Goal: Transaction & Acquisition: Purchase product/service

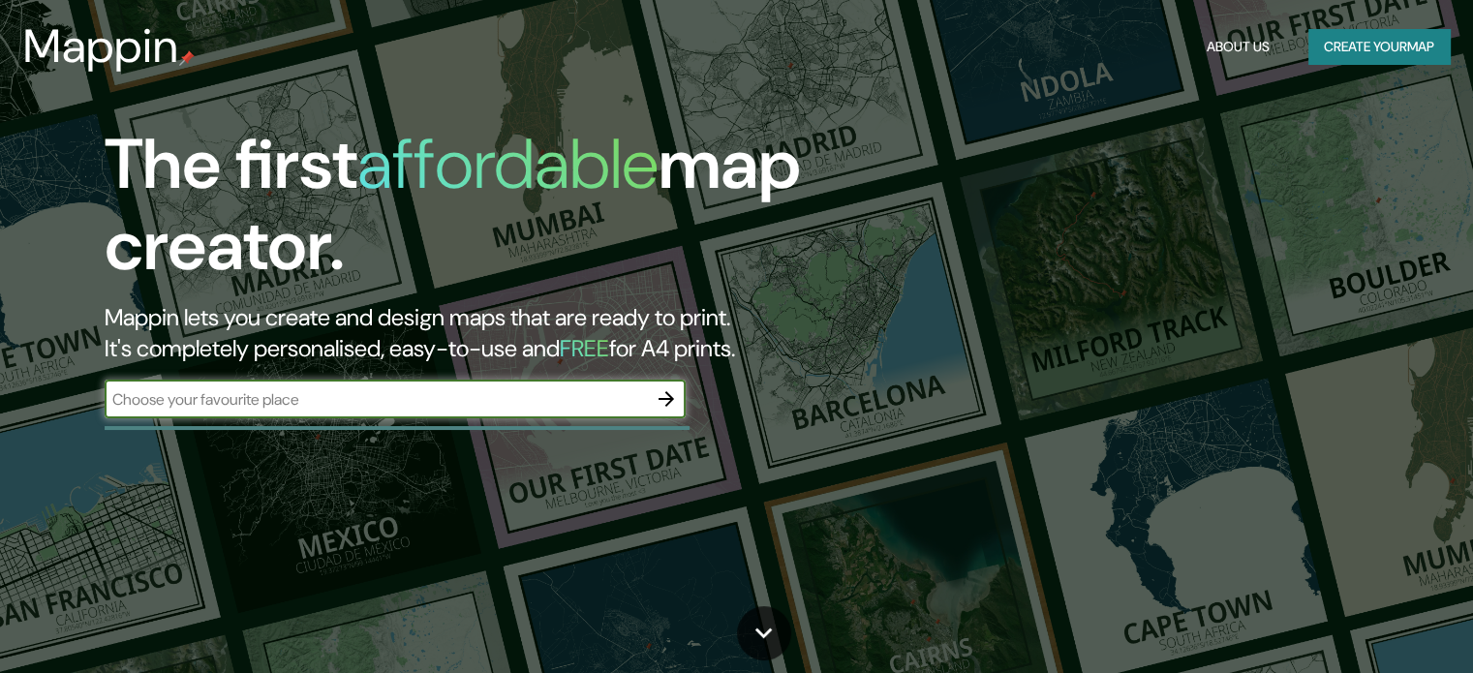
drag, startPoint x: 556, startPoint y: 403, endPoint x: 597, endPoint y: 399, distance: 40.9
click at [557, 404] on input "text" at bounding box center [376, 399] width 542 height 22
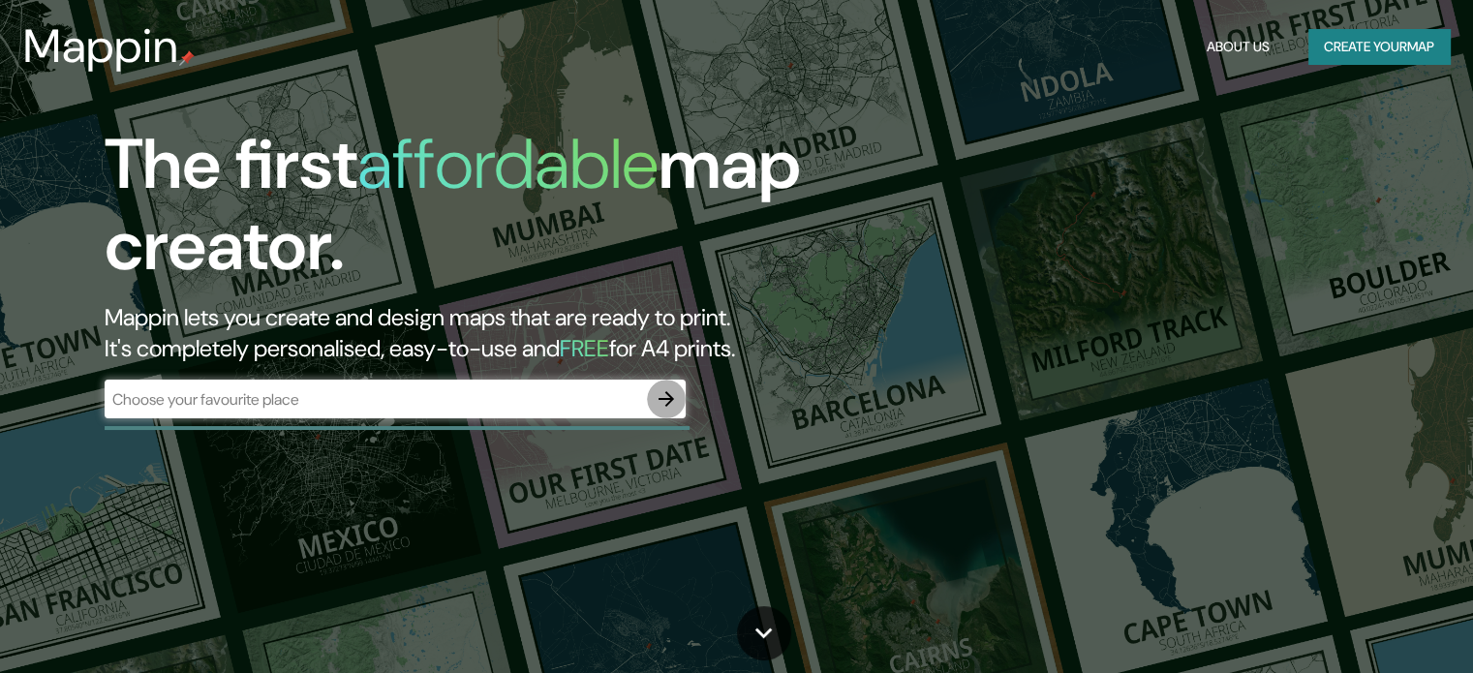
click at [663, 399] on icon "button" at bounding box center [666, 398] width 15 height 15
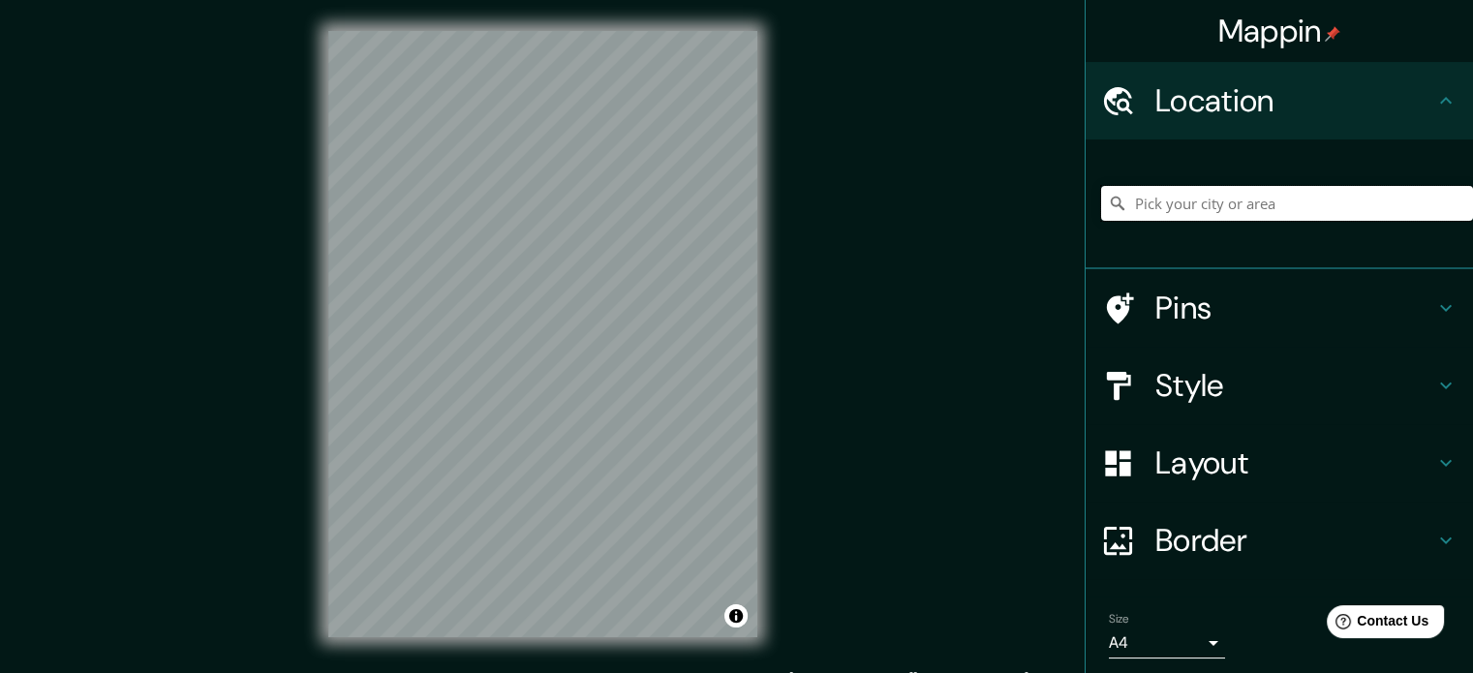
click at [1286, 207] on input "Pick your city or area" at bounding box center [1287, 203] width 372 height 35
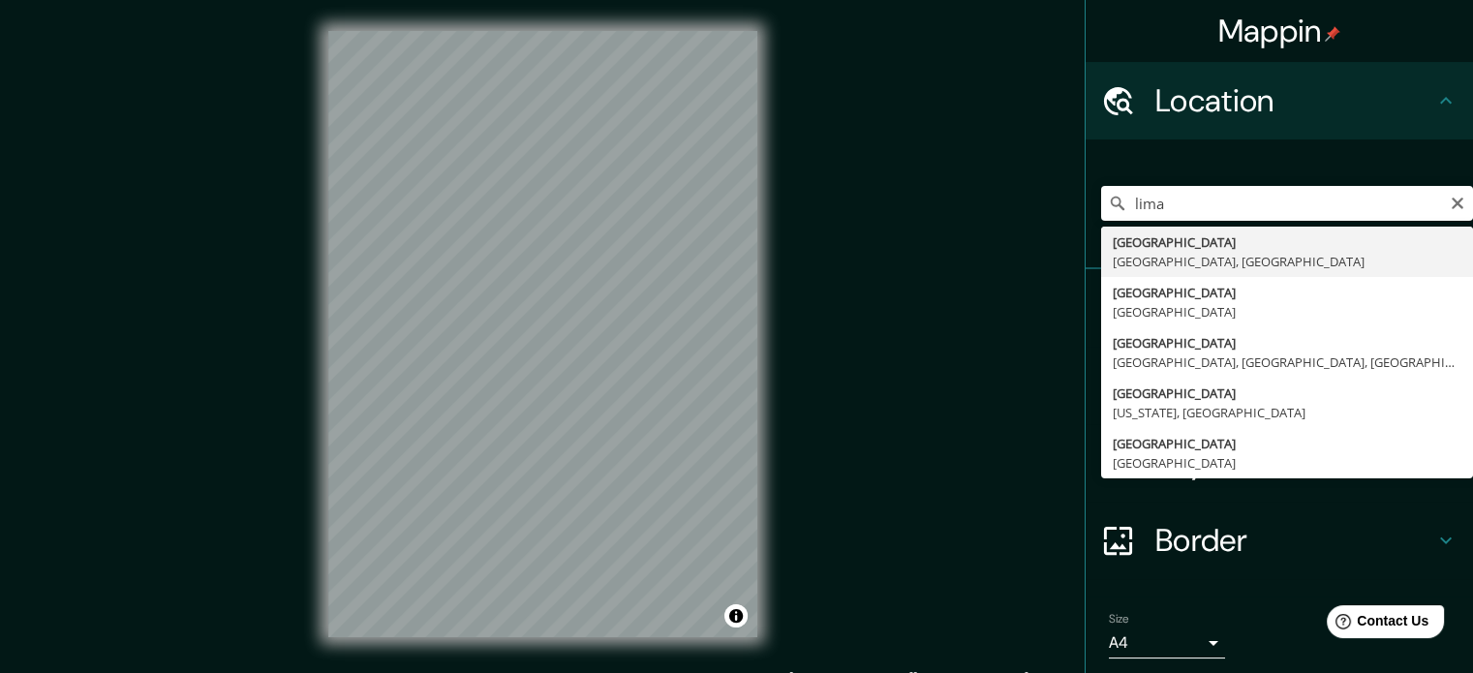
type input "[GEOGRAPHIC_DATA], [GEOGRAPHIC_DATA], [GEOGRAPHIC_DATA]"
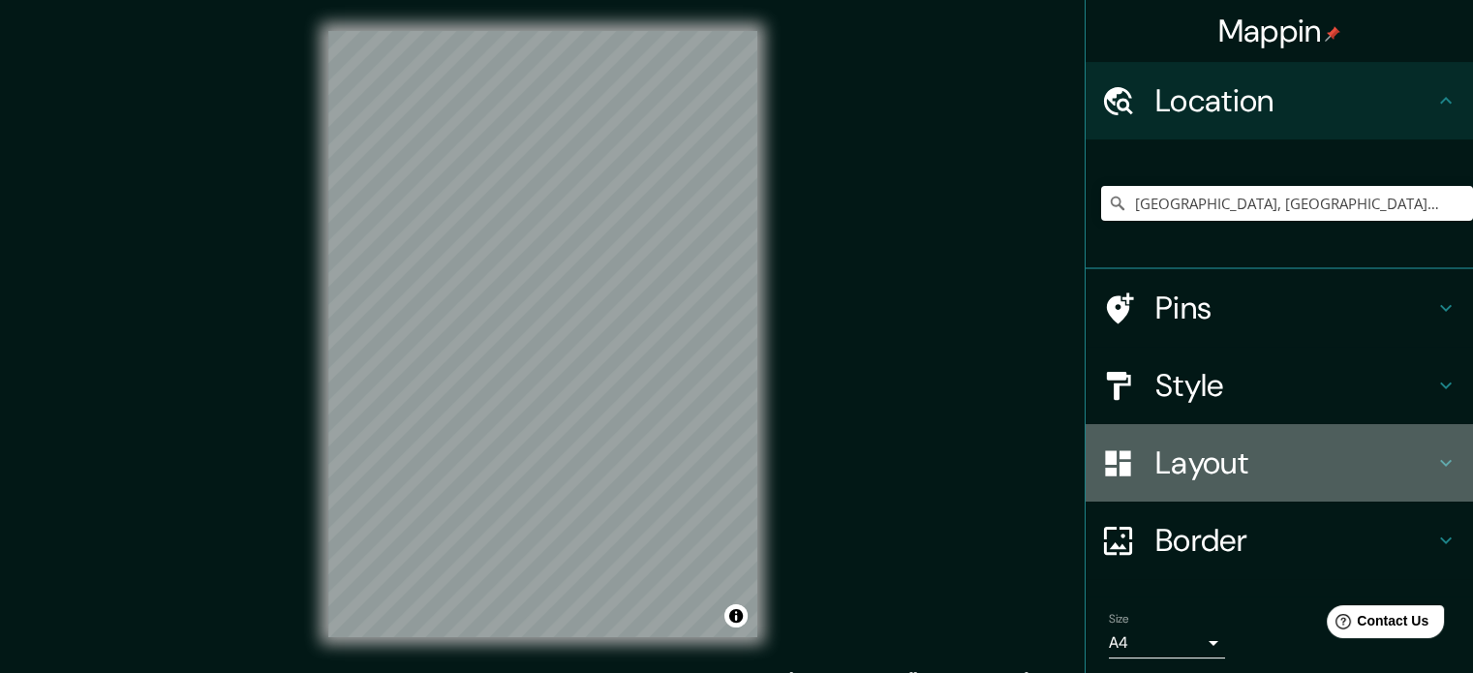
click at [1204, 471] on h4 "Layout" at bounding box center [1294, 463] width 279 height 39
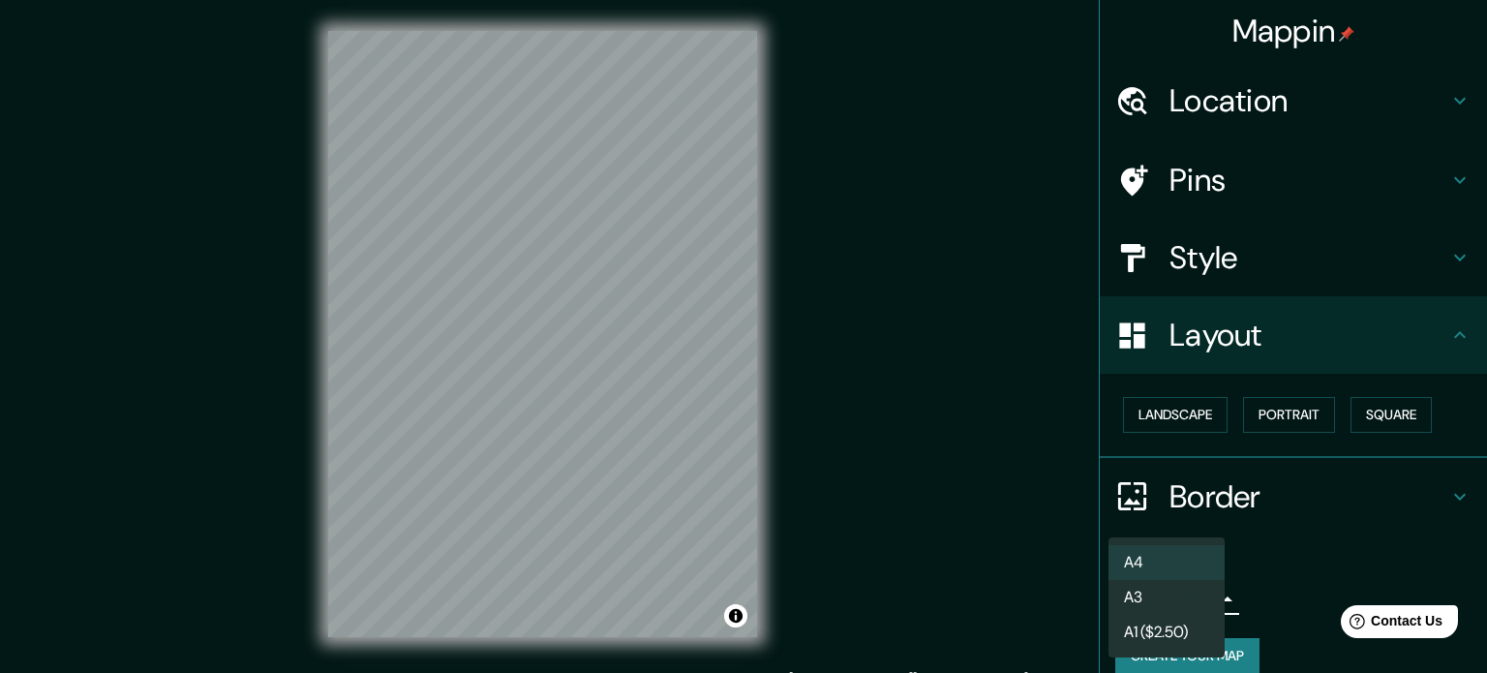
click at [1188, 594] on body "Mappin Location [GEOGRAPHIC_DATA], [GEOGRAPHIC_DATA], [GEOGRAPHIC_DATA] Pins St…" at bounding box center [743, 336] width 1487 height 673
click at [1172, 630] on li "A1 ($2.50)" at bounding box center [1167, 632] width 116 height 35
type input "a3"
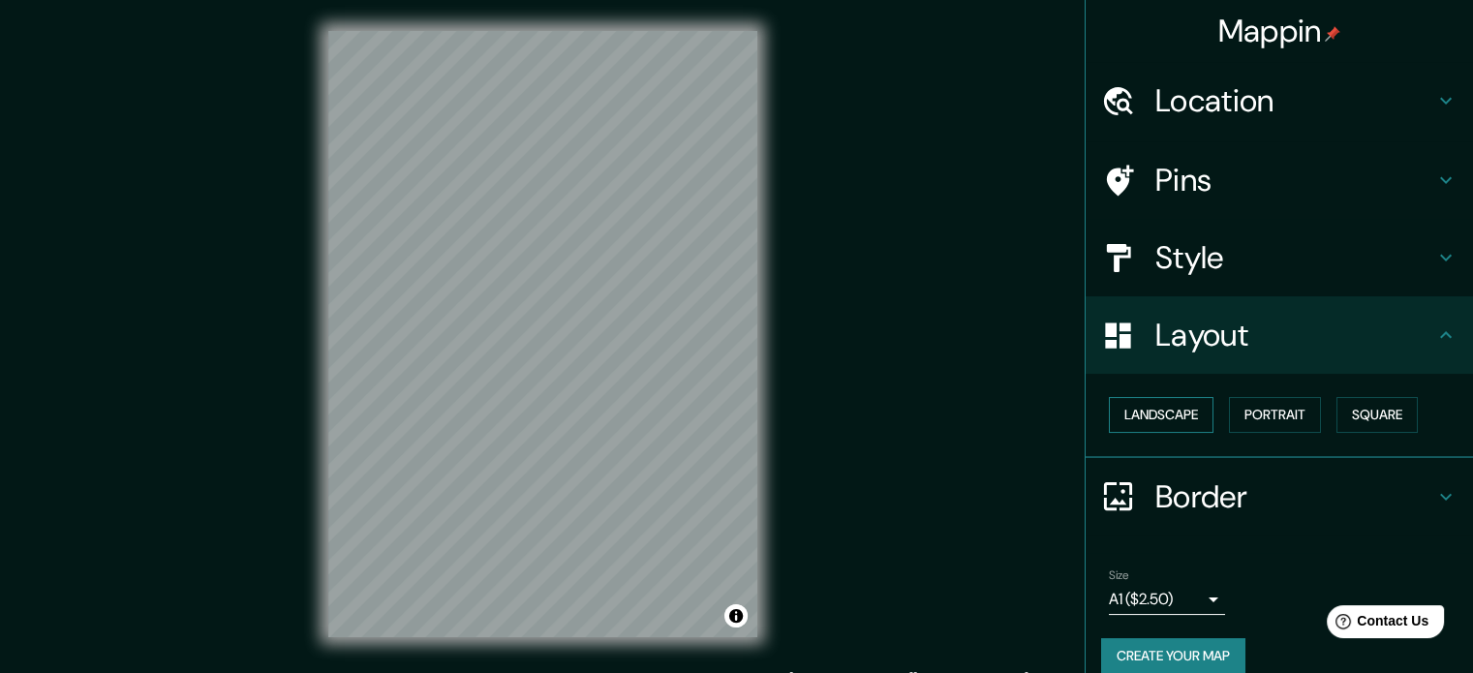
click at [1142, 425] on button "Landscape" at bounding box center [1161, 415] width 105 height 36
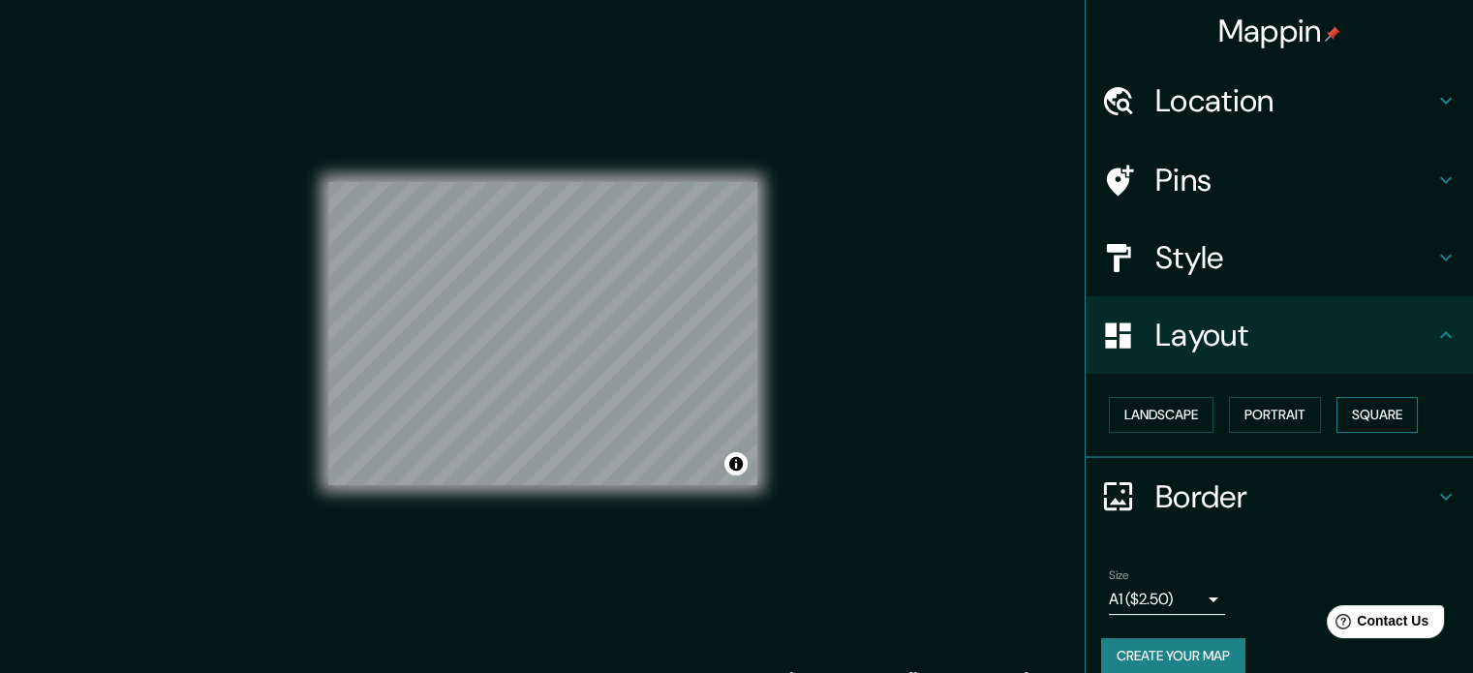
click at [1362, 418] on button "Square" at bounding box center [1376, 415] width 81 height 36
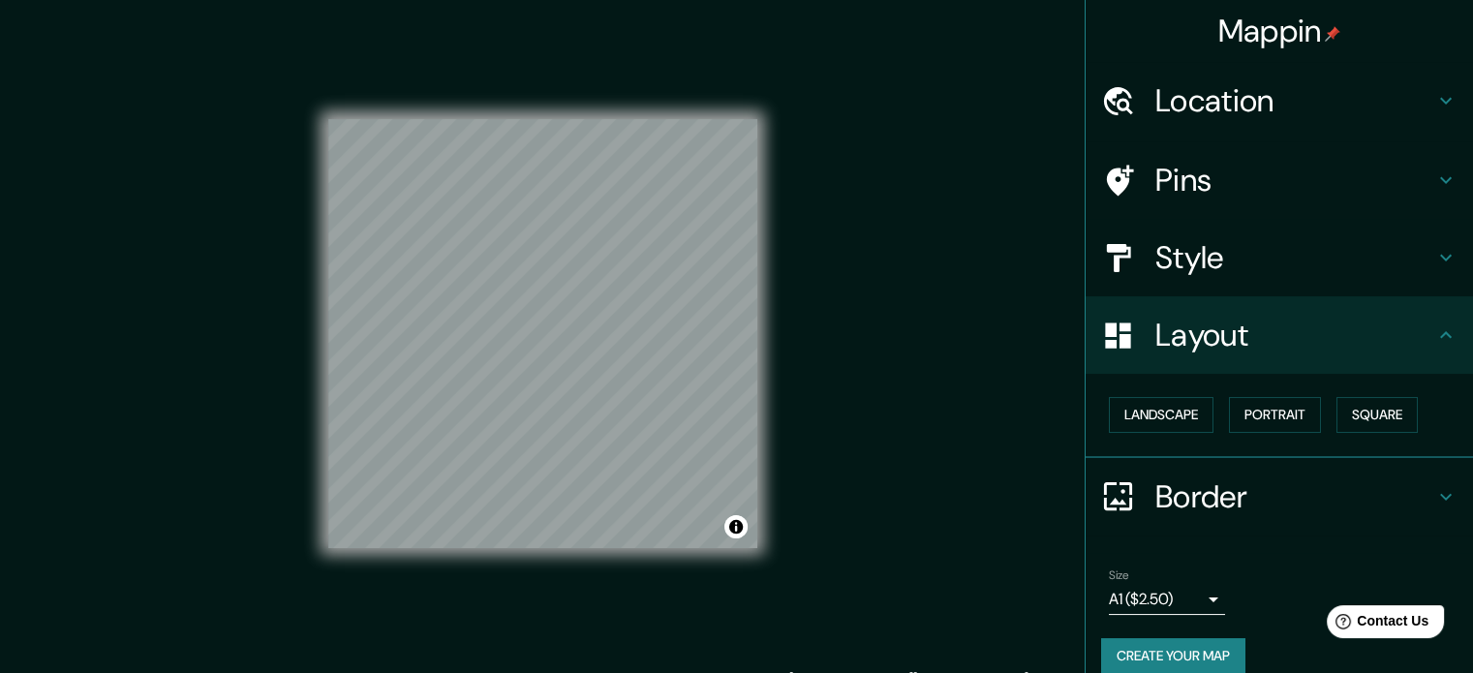
click at [872, 390] on div "Mappin Location [GEOGRAPHIC_DATA], [GEOGRAPHIC_DATA], [GEOGRAPHIC_DATA] Pins St…" at bounding box center [736, 349] width 1473 height 699
click at [923, 514] on div "Mappin Location [GEOGRAPHIC_DATA], [GEOGRAPHIC_DATA], [GEOGRAPHIC_DATA] Pins St…" at bounding box center [736, 349] width 1473 height 699
click at [1177, 657] on button "Create your map" at bounding box center [1173, 656] width 144 height 36
